Goal: Find specific page/section: Find specific page/section

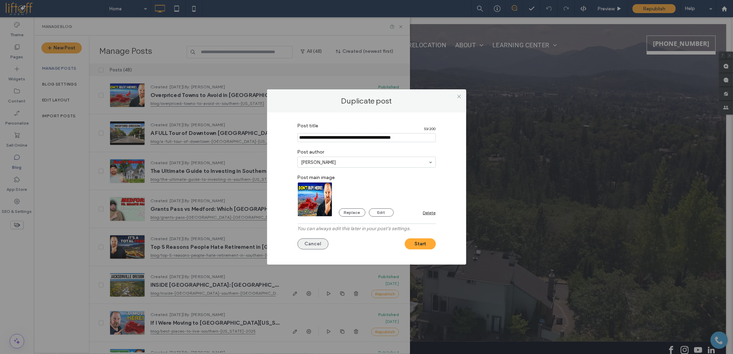
click at [310, 244] on button "Cancel" at bounding box center [312, 243] width 31 height 11
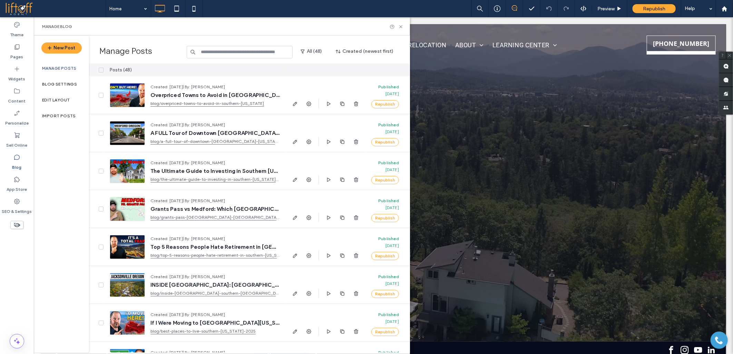
click at [19, 6] on span at bounding box center [55, 9] width 100 height 14
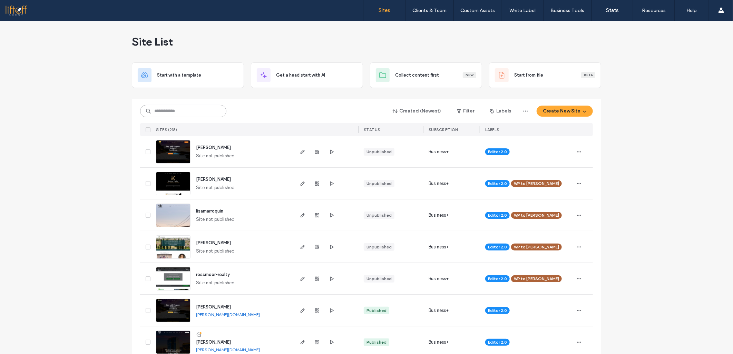
click at [149, 109] on input at bounding box center [183, 111] width 86 height 12
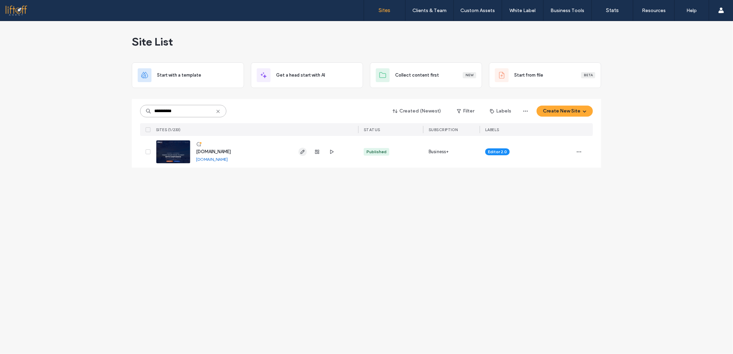
type input "**********"
click at [298, 151] on span "button" at bounding box center [302, 152] width 8 height 8
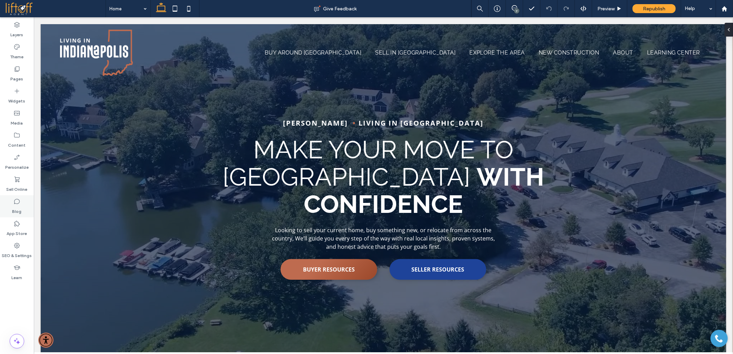
click at [19, 205] on label "Blog" at bounding box center [16, 210] width 9 height 10
